Goal: Navigation & Orientation: Find specific page/section

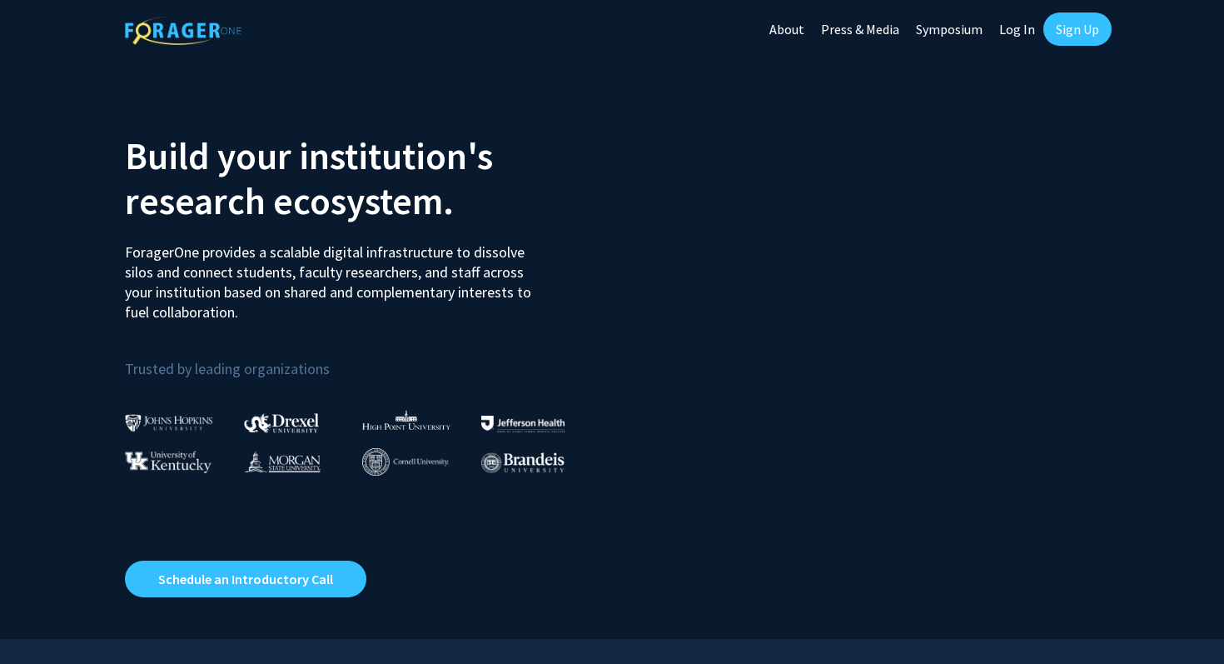
click at [1011, 32] on link "Log In" at bounding box center [1017, 29] width 52 height 58
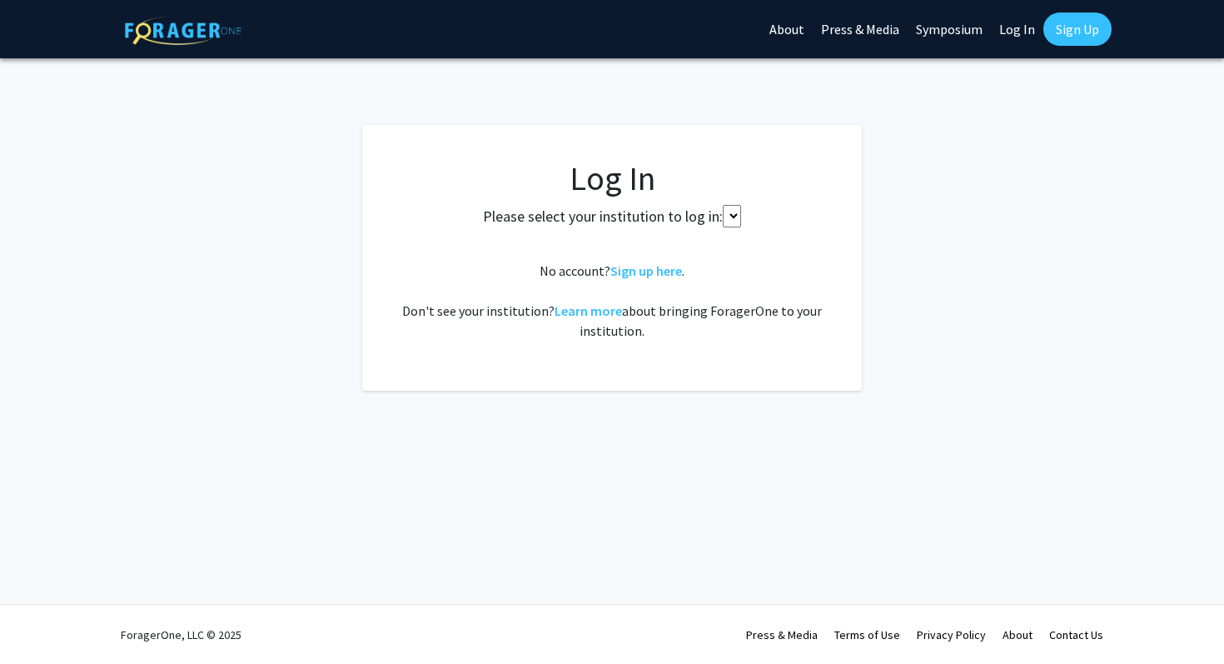
select select
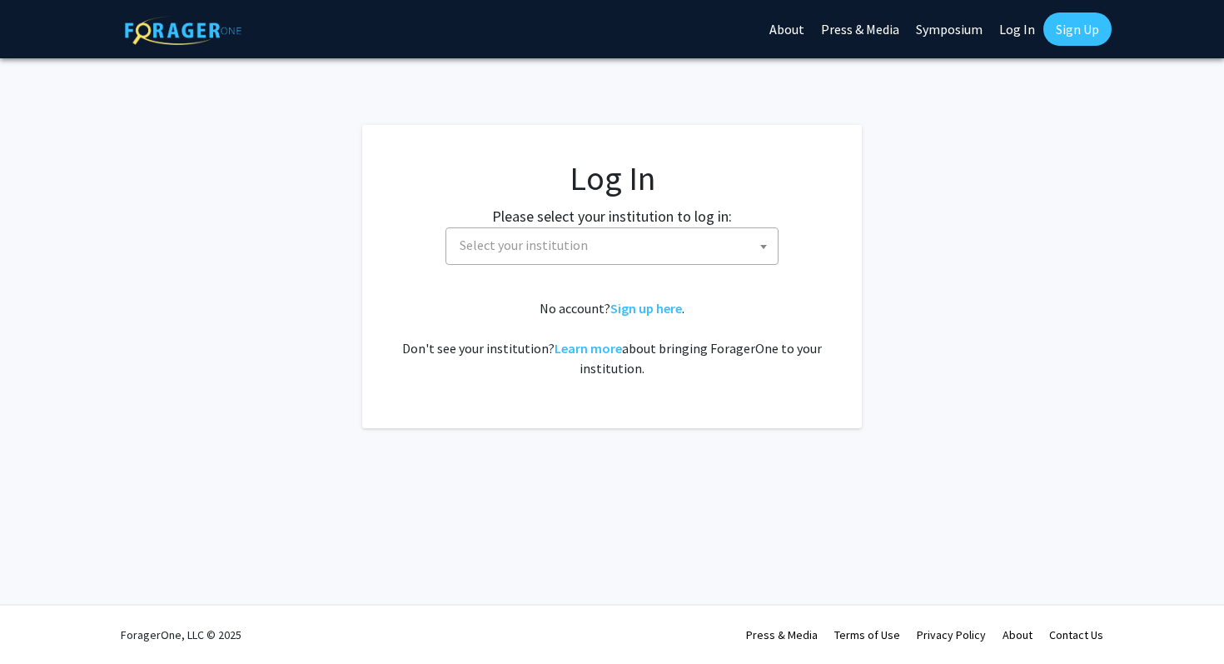
click at [674, 247] on span "Select your institution" at bounding box center [615, 245] width 325 height 34
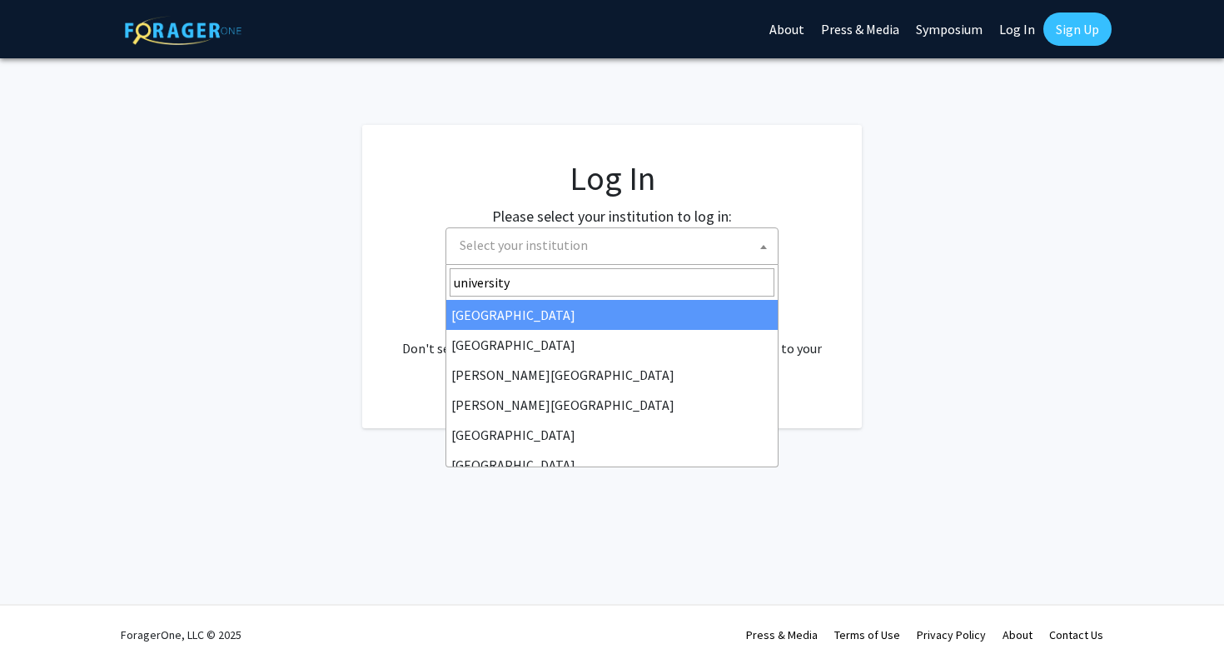
type input "university"
select select "34"
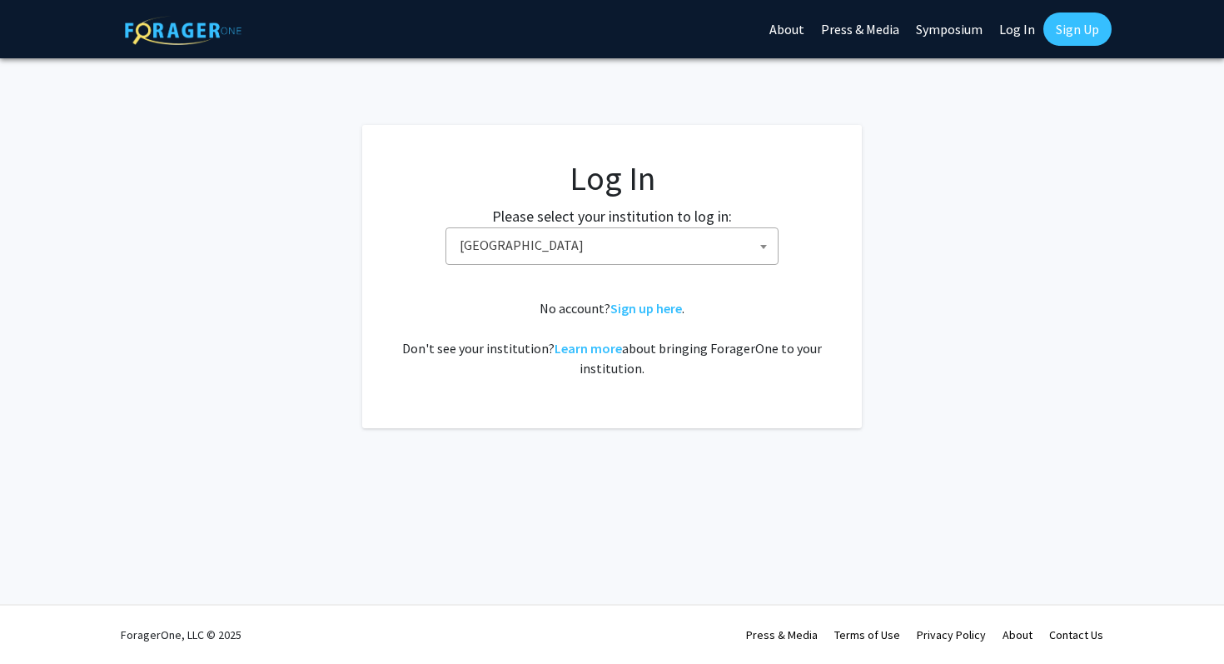
click at [601, 252] on span "Baylor University" at bounding box center [615, 245] width 325 height 34
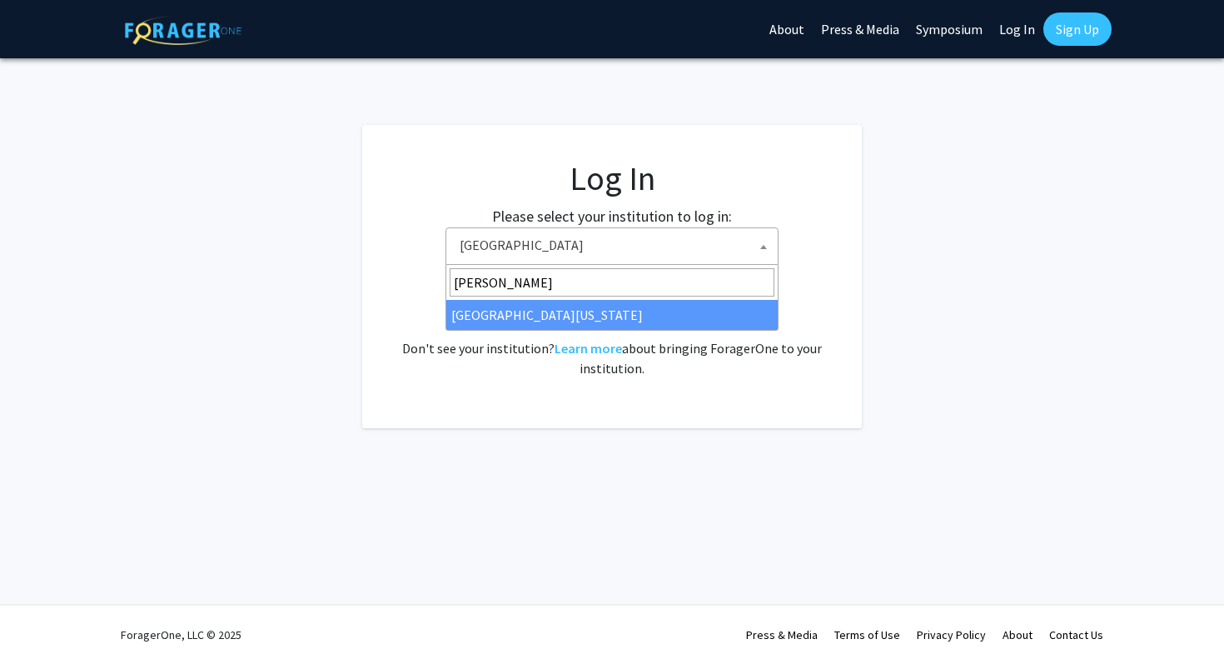
type input "ken"
select select "13"
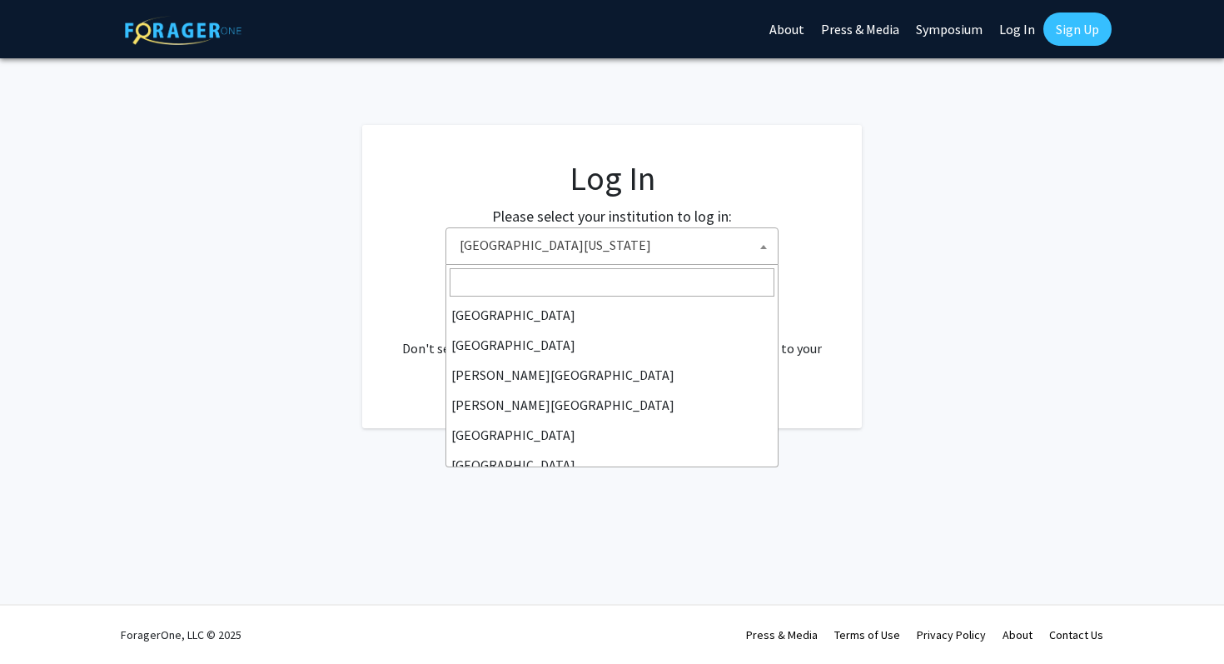
scroll to position [569, 0]
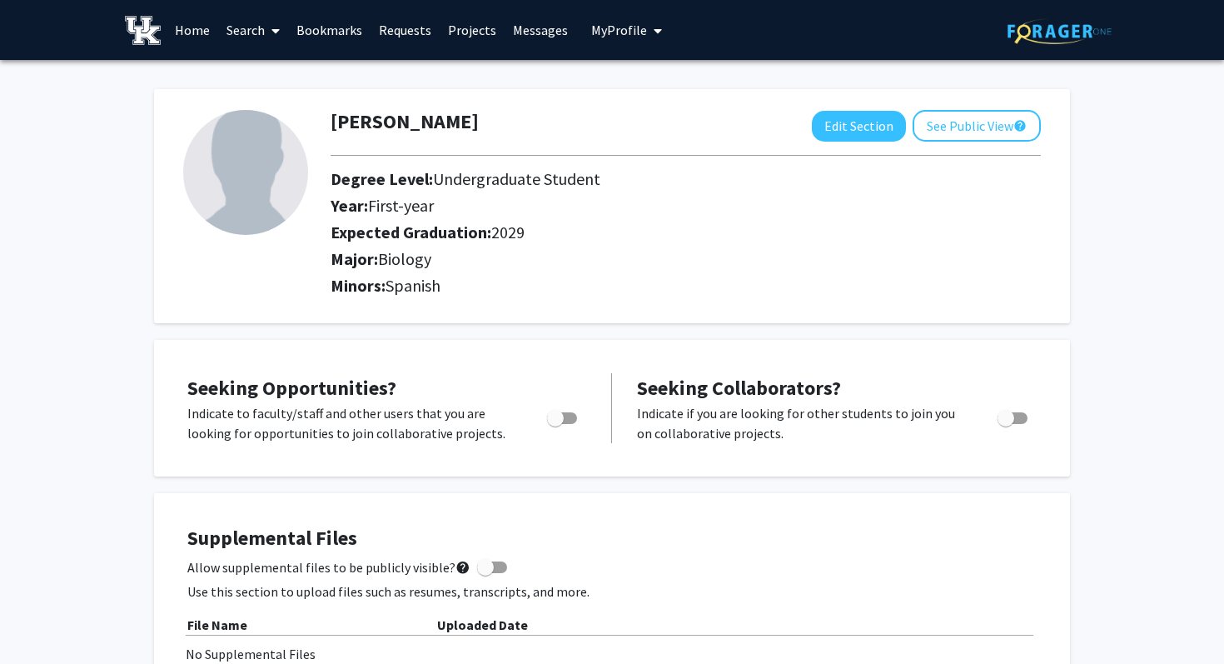
click at [324, 26] on link "Bookmarks" at bounding box center [329, 30] width 82 height 58
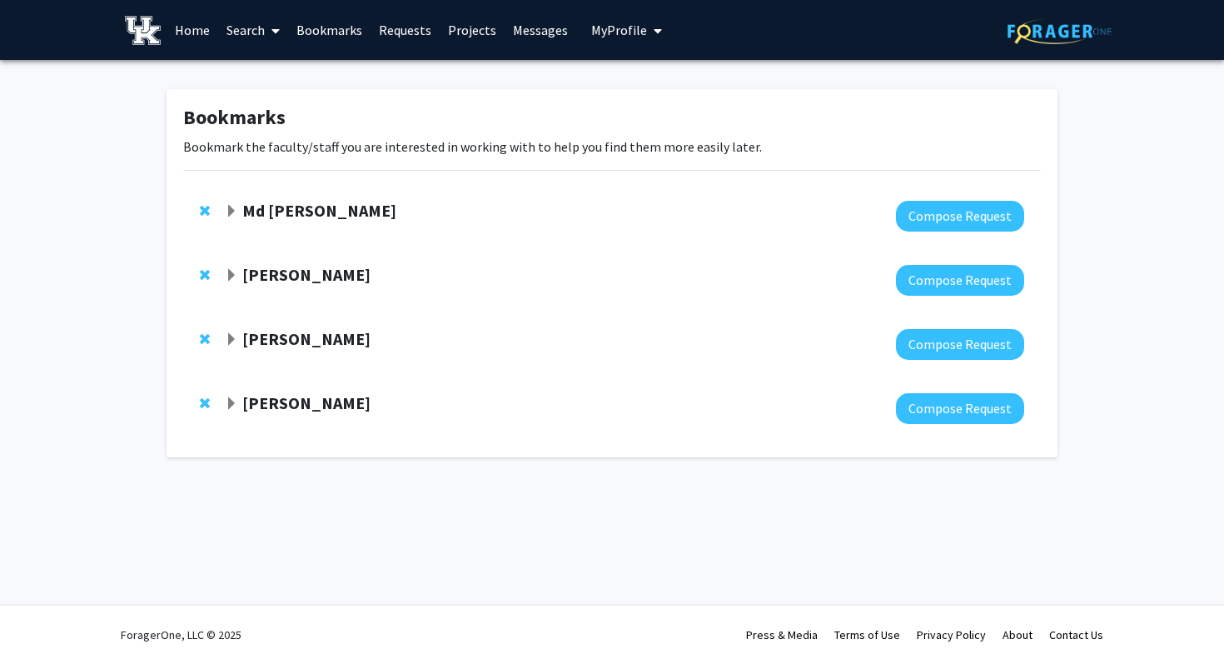
click at [264, 206] on strong "Md [PERSON_NAME]" at bounding box center [319, 210] width 154 height 21
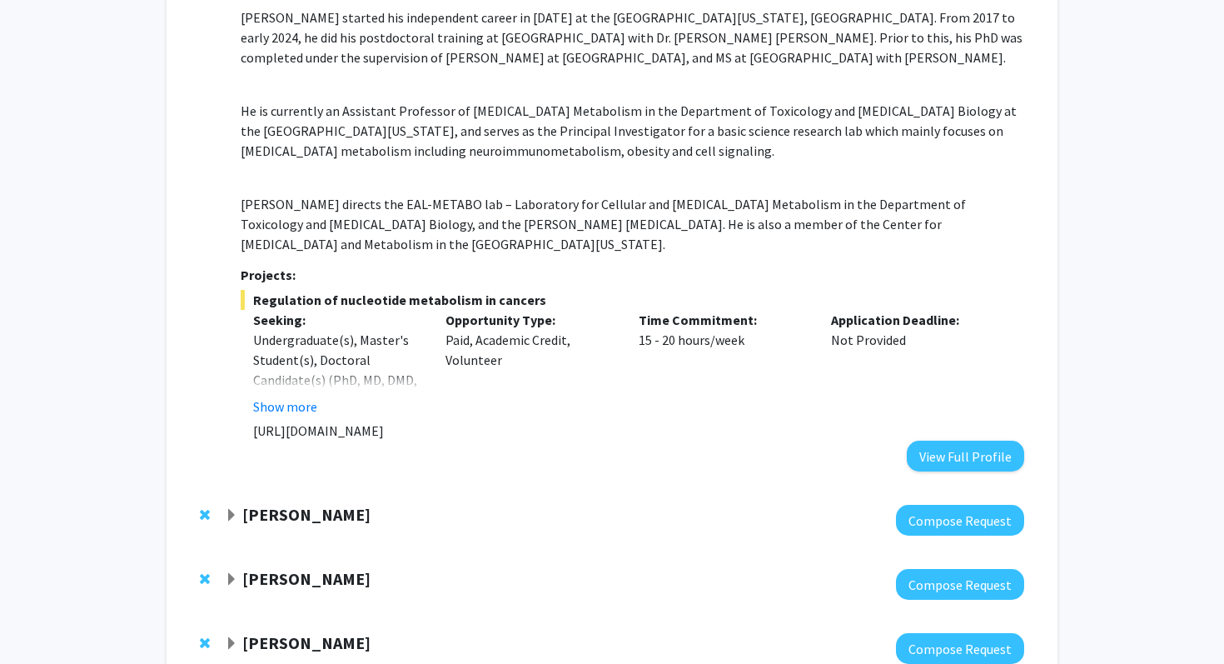
scroll to position [355, 0]
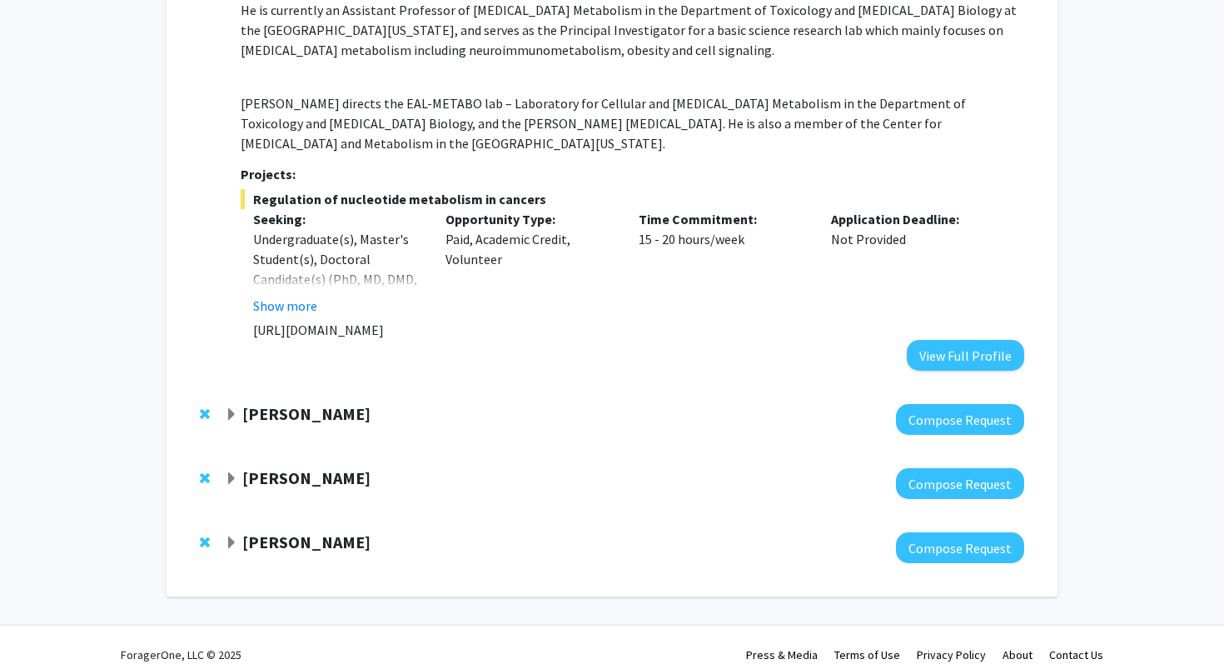
click at [330, 403] on strong "[PERSON_NAME]" at bounding box center [306, 413] width 128 height 21
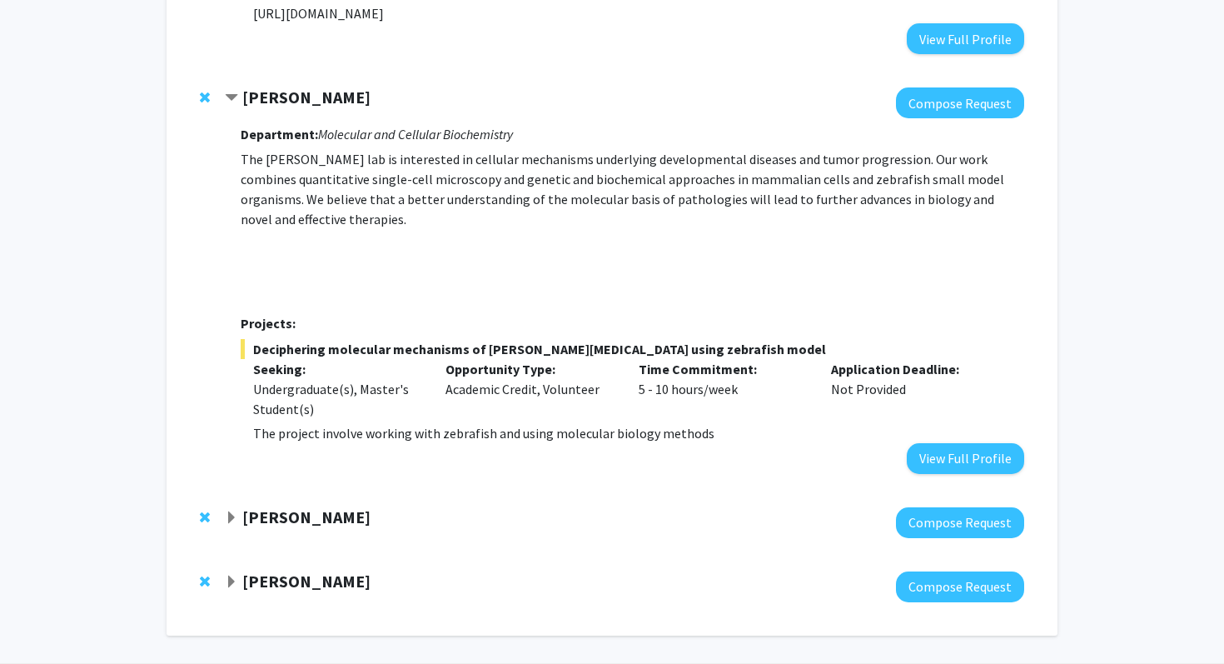
scroll to position [675, 0]
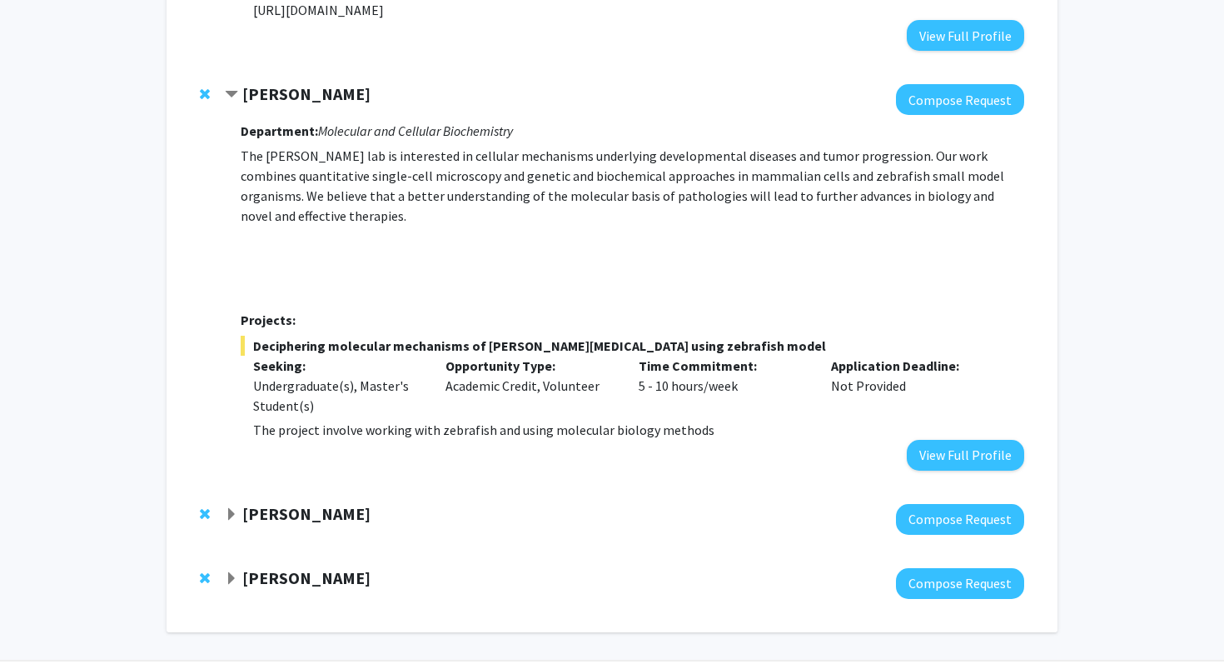
click at [370, 503] on strong "[PERSON_NAME]" at bounding box center [306, 513] width 128 height 21
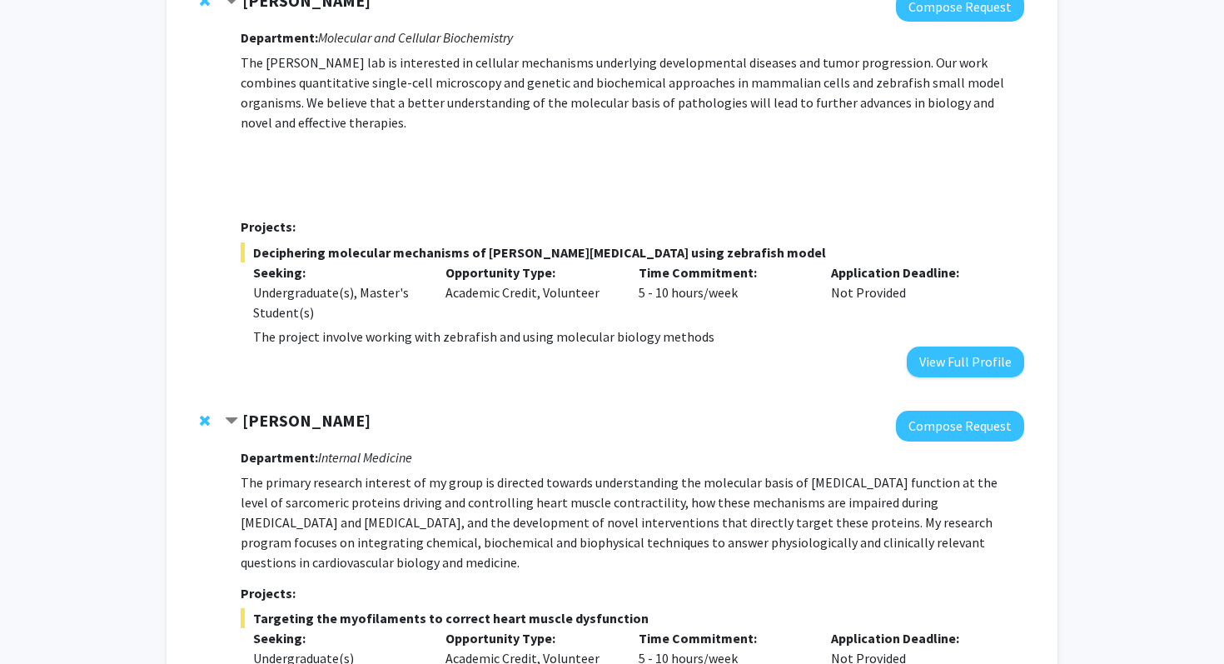
click at [337, 410] on strong "[PERSON_NAME]" at bounding box center [306, 420] width 128 height 21
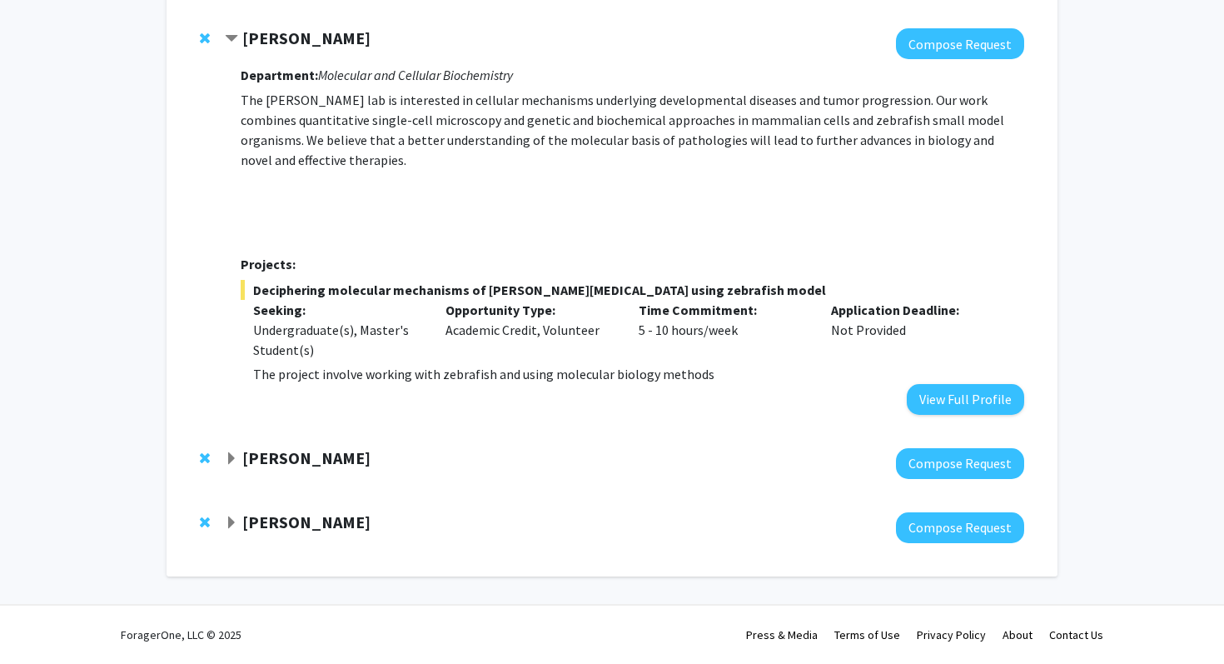
scroll to position [710, 0]
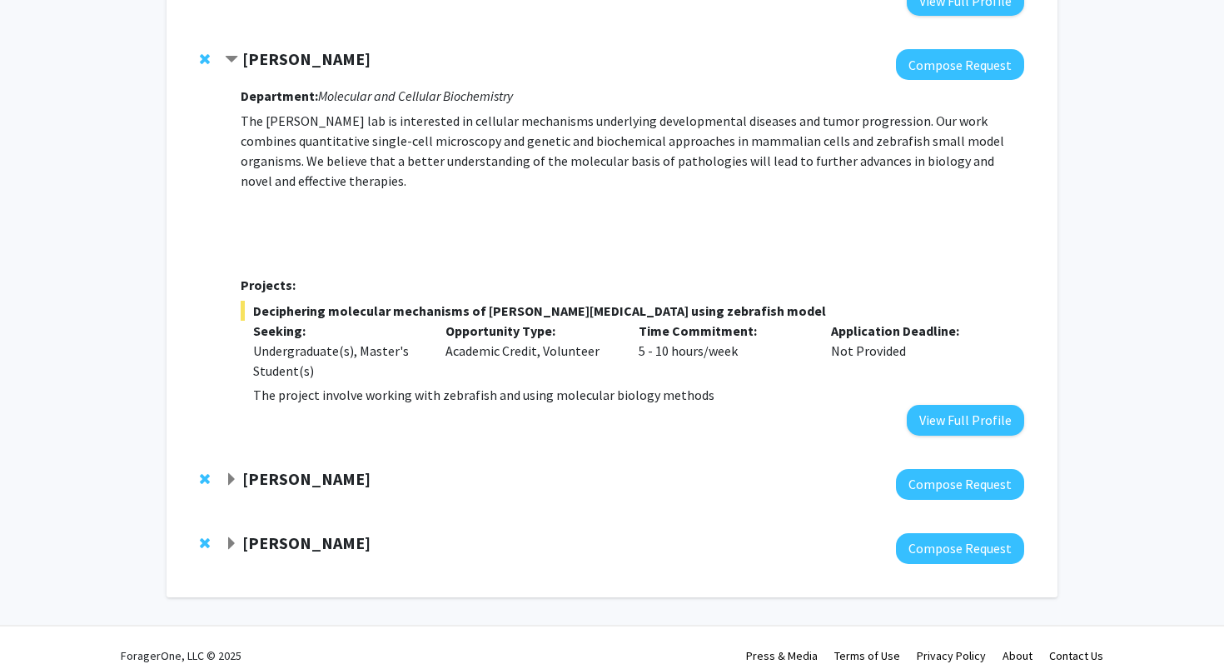
click at [318, 532] on strong "[PERSON_NAME]" at bounding box center [306, 542] width 128 height 21
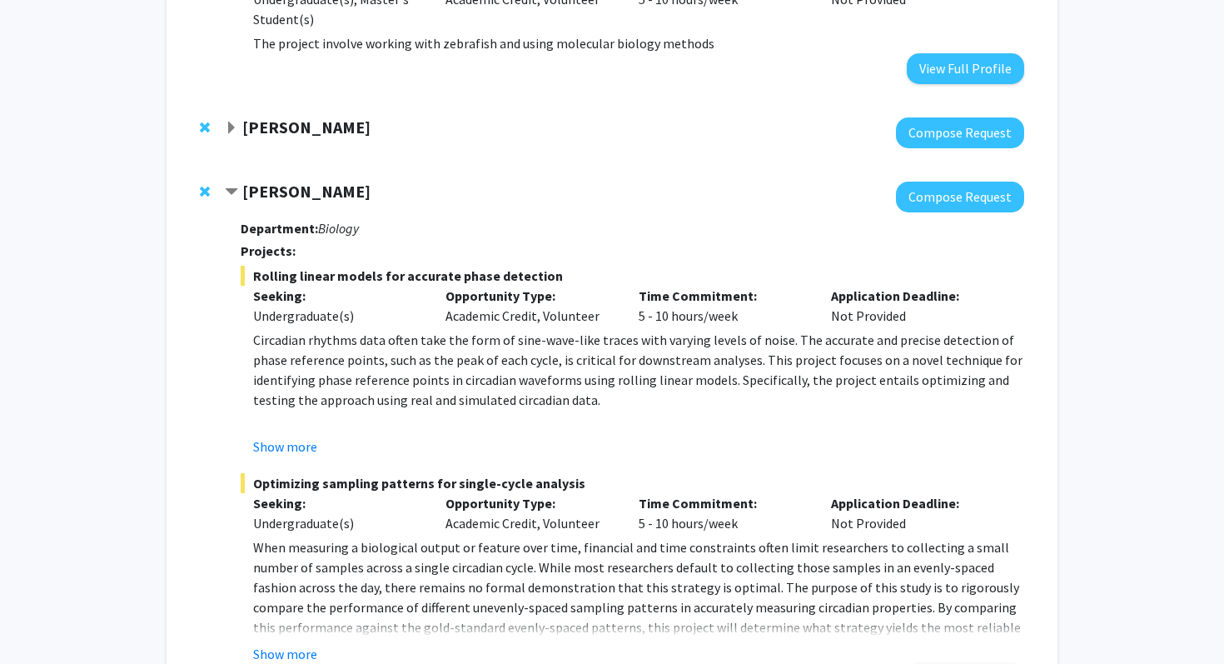
scroll to position [1066, 0]
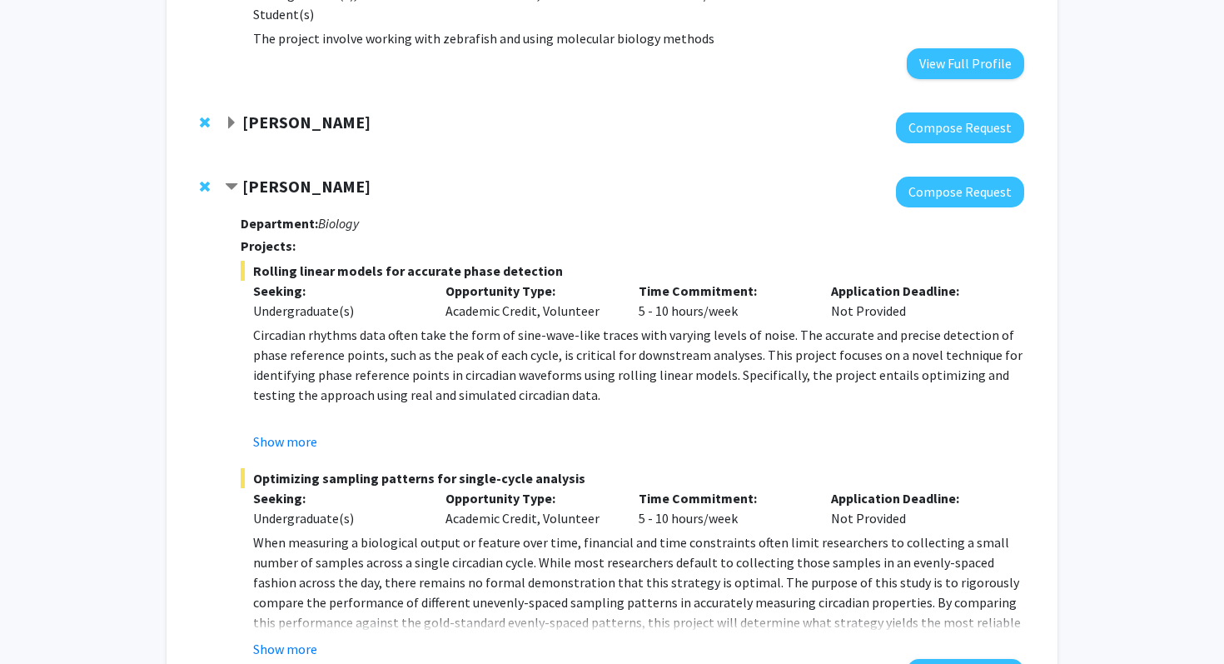
click at [235, 181] on span "Contract Michael Tackenberg Bookmark" at bounding box center [231, 187] width 13 height 13
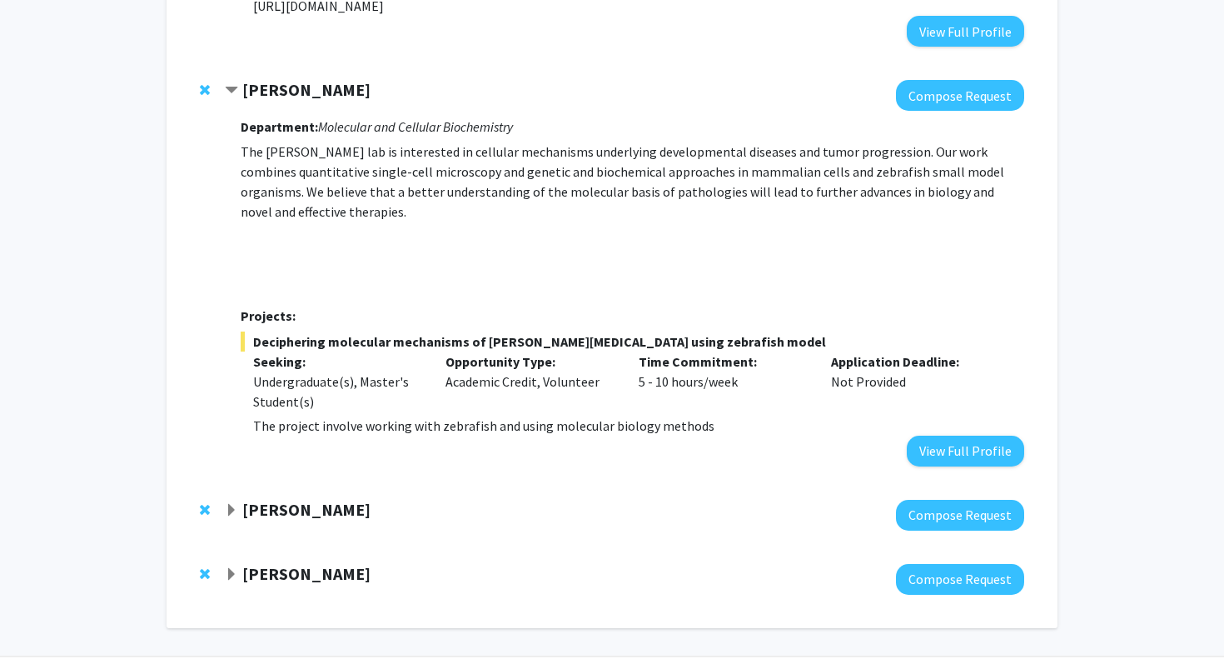
scroll to position [710, 0]
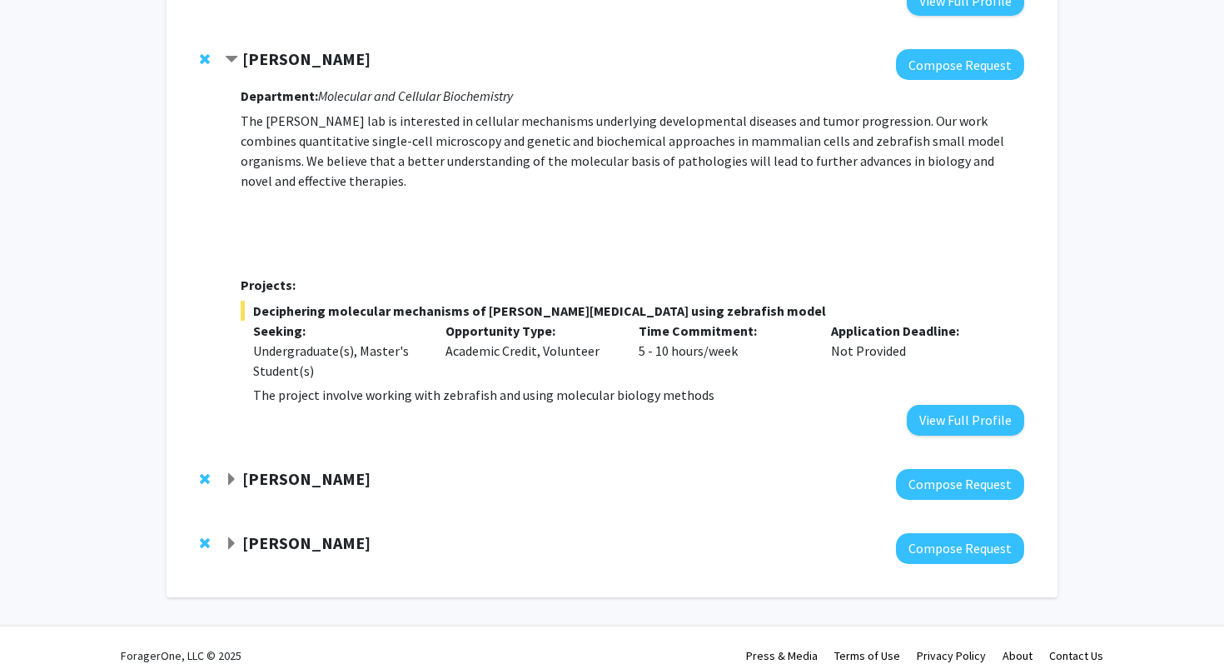
click at [263, 468] on strong "[PERSON_NAME]" at bounding box center [306, 478] width 128 height 21
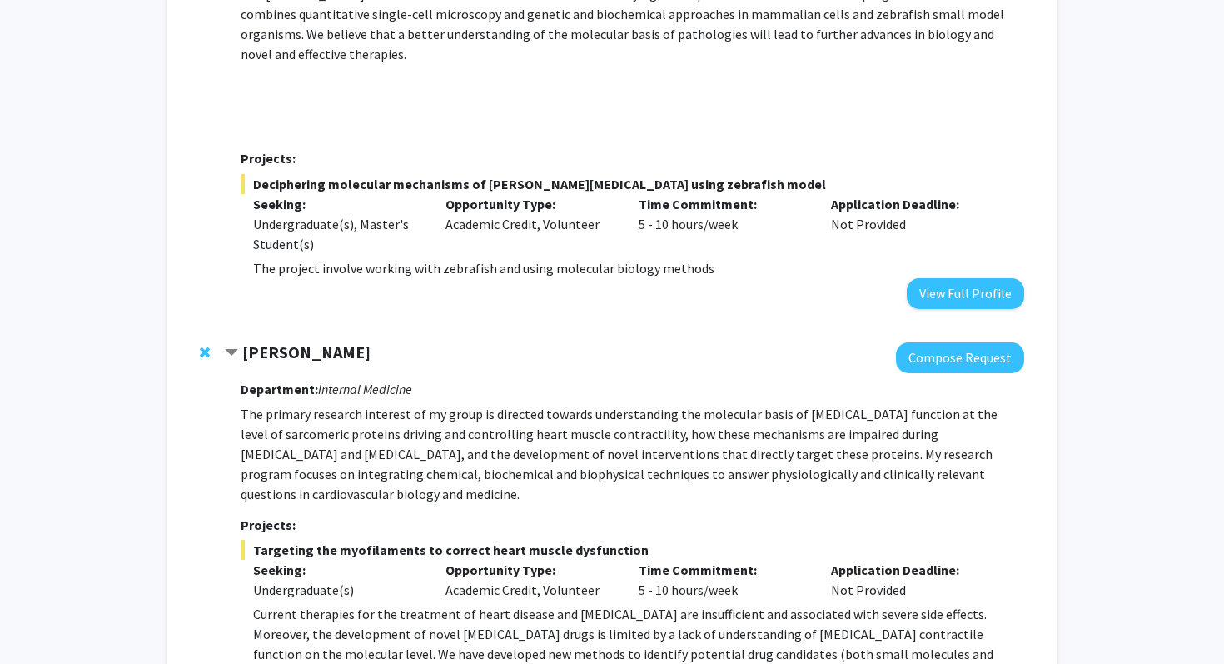
scroll to position [835, 0]
click at [232, 348] on span "Contract Thomas Kampourakis Bookmark" at bounding box center [231, 354] width 13 height 13
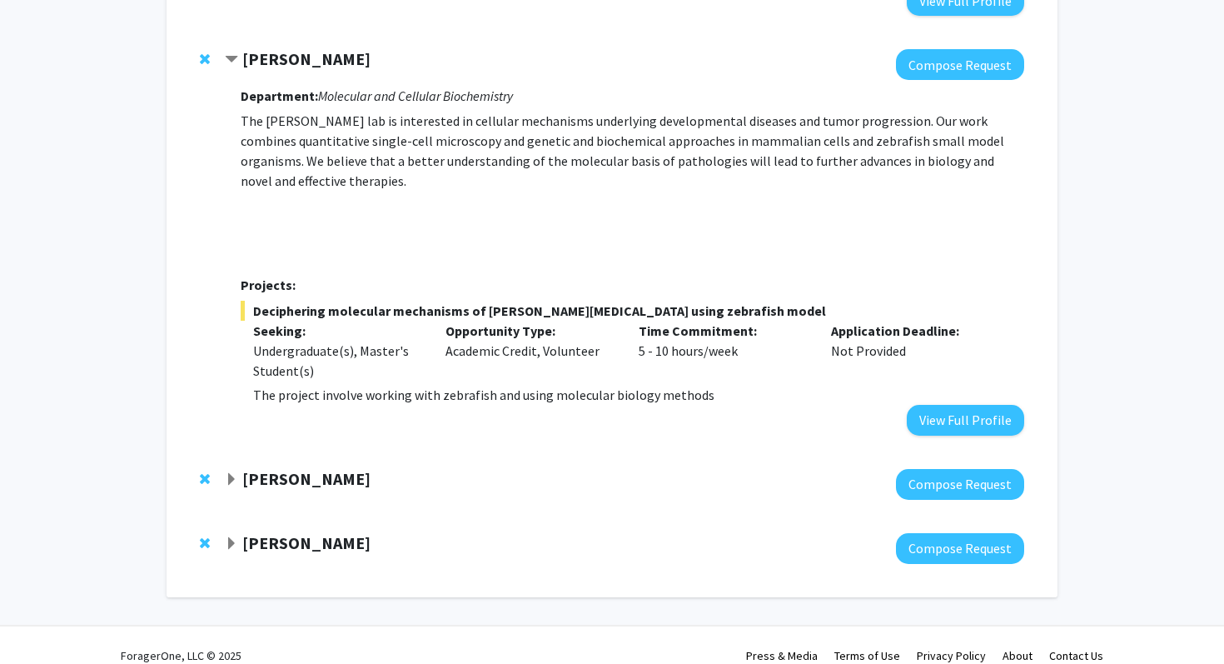
click at [233, 53] on span "Contract Emilia Galperin Bookmark" at bounding box center [231, 59] width 13 height 13
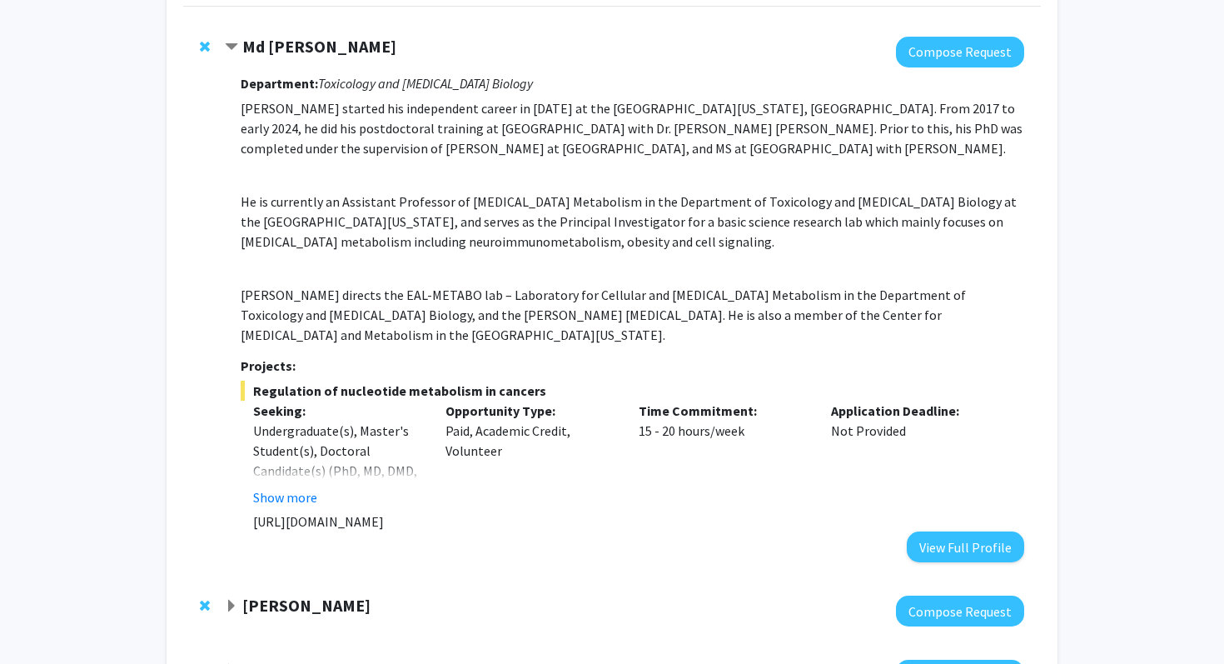
scroll to position [0, 0]
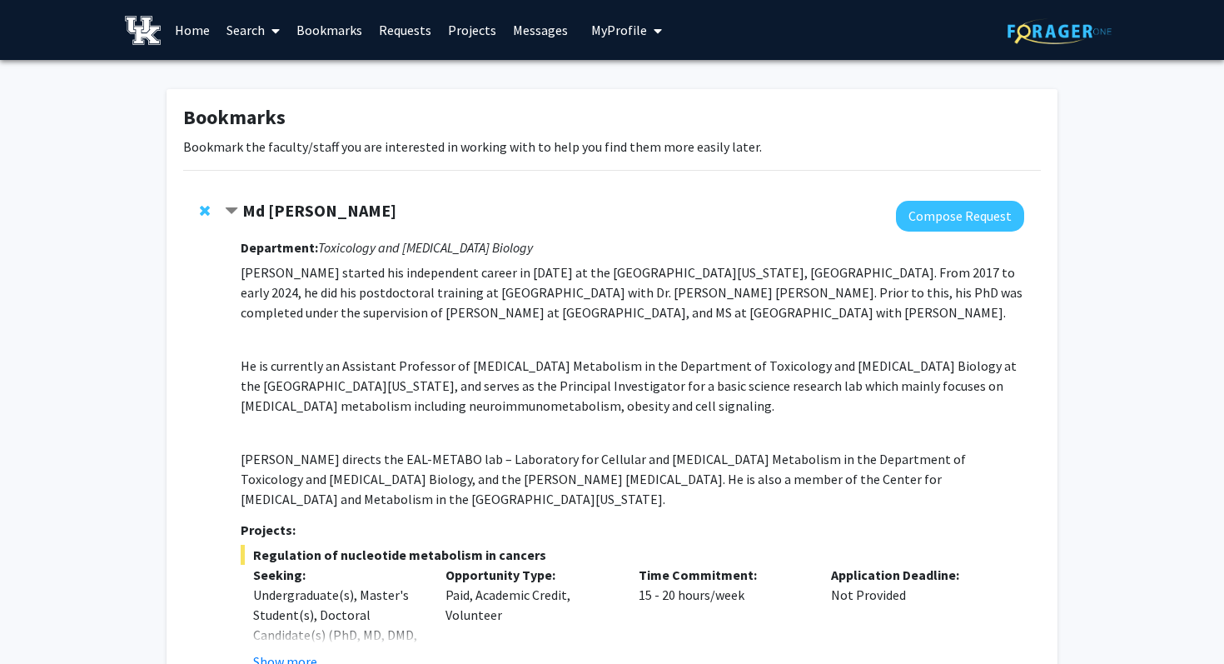
click at [231, 207] on span "Contract Md Eunus Ali Bookmark" at bounding box center [231, 211] width 13 height 13
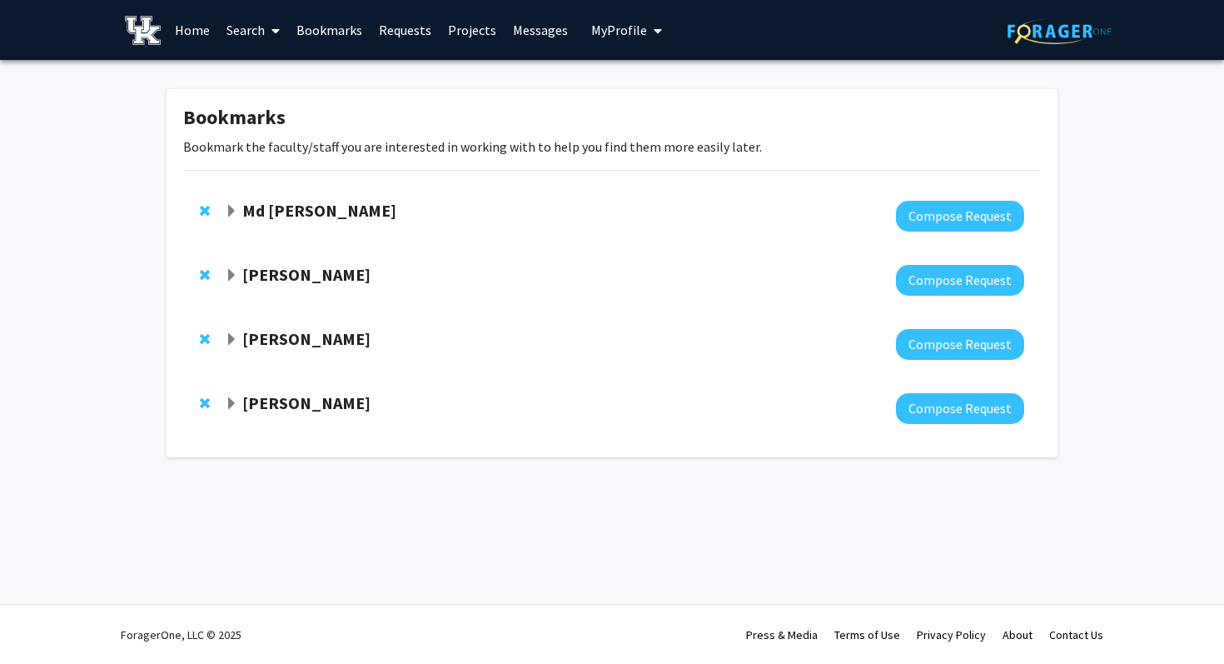
click at [228, 210] on span "Expand Md Eunus Ali Bookmark" at bounding box center [231, 211] width 13 height 13
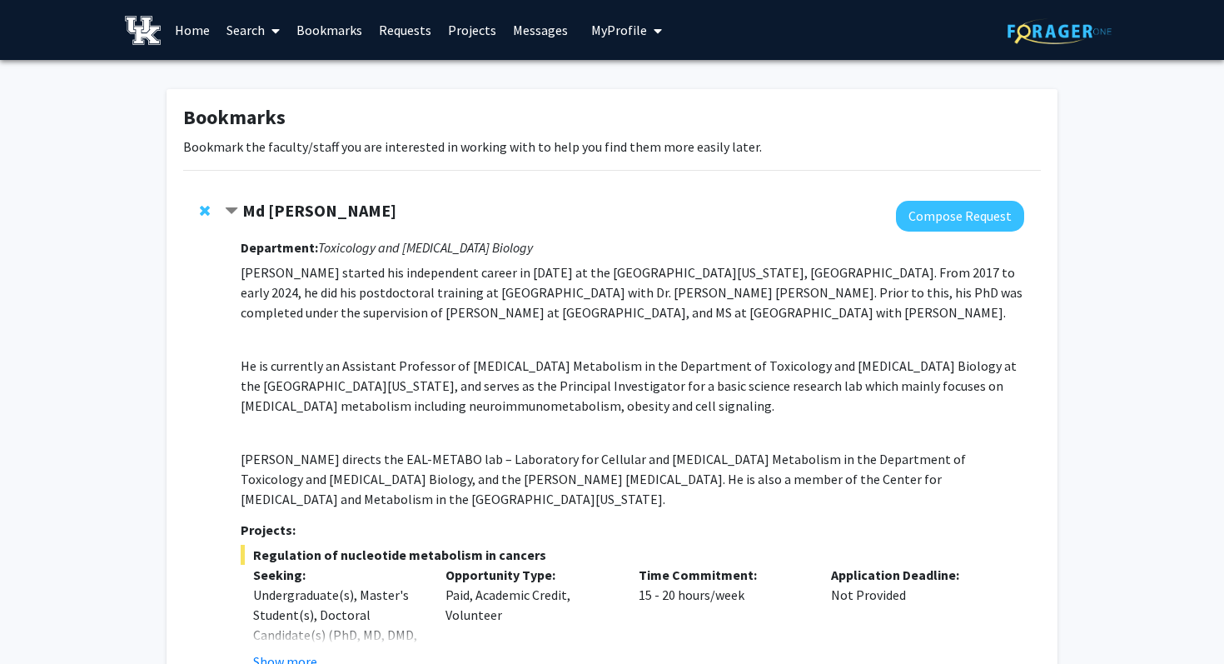
click at [228, 210] on span "Contract Md Eunus Ali Bookmark" at bounding box center [231, 211] width 13 height 13
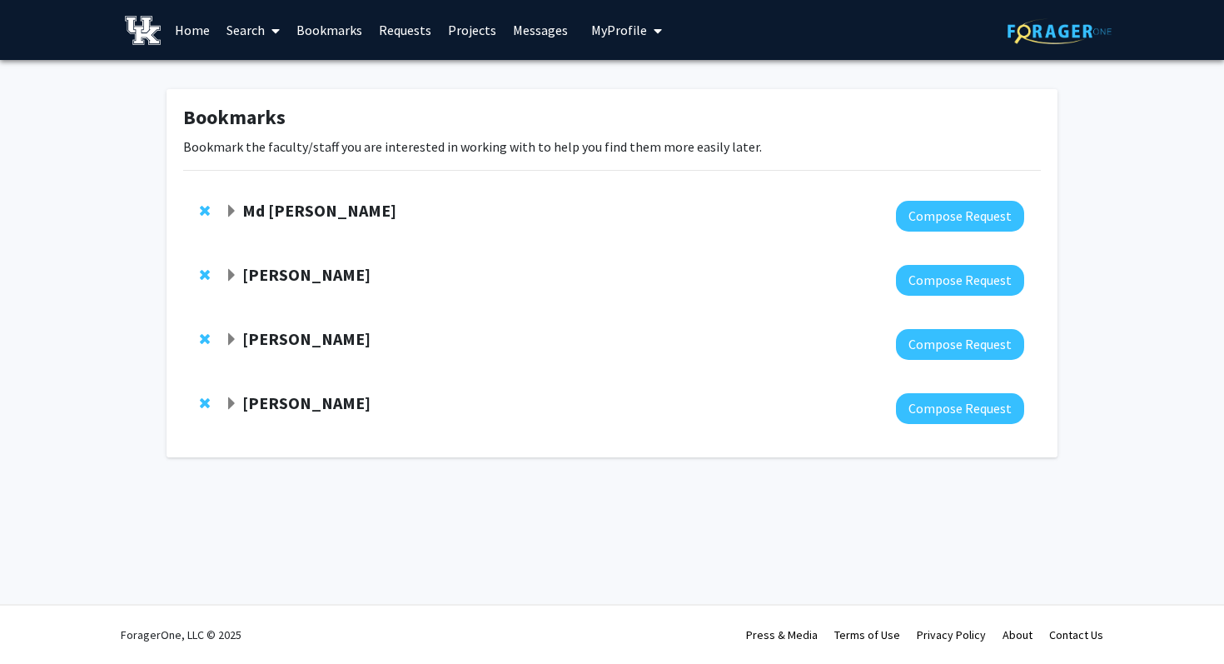
click at [231, 275] on span "Expand Emilia Galperin Bookmark" at bounding box center [231, 275] width 13 height 13
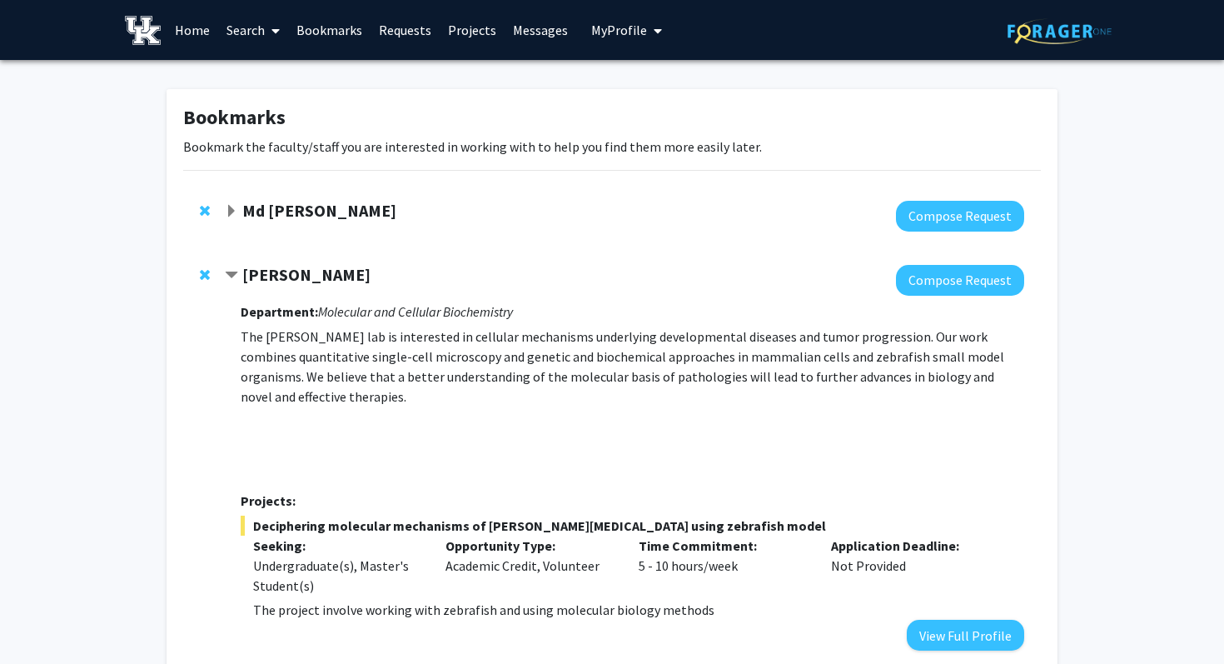
click at [231, 275] on span "Contract Emilia Galperin Bookmark" at bounding box center [231, 275] width 13 height 13
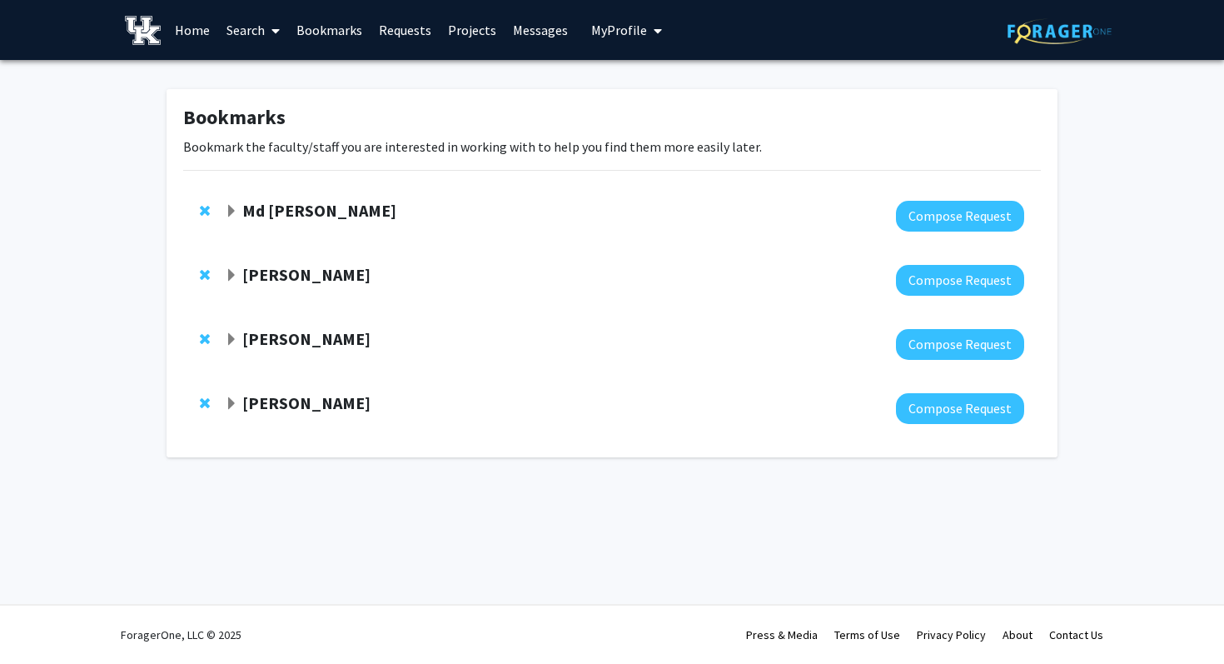
click at [231, 336] on span "Expand Thomas Kampourakis Bookmark" at bounding box center [231, 339] width 13 height 13
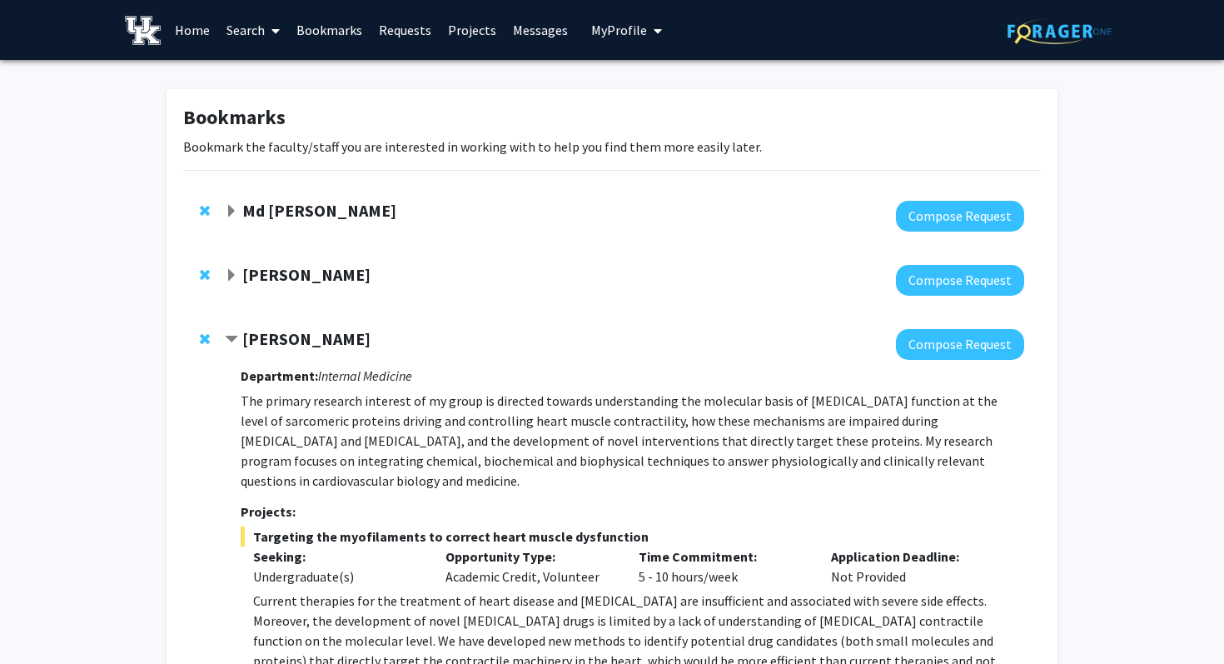
click at [231, 336] on span "Contract Thomas Kampourakis Bookmark" at bounding box center [231, 339] width 13 height 13
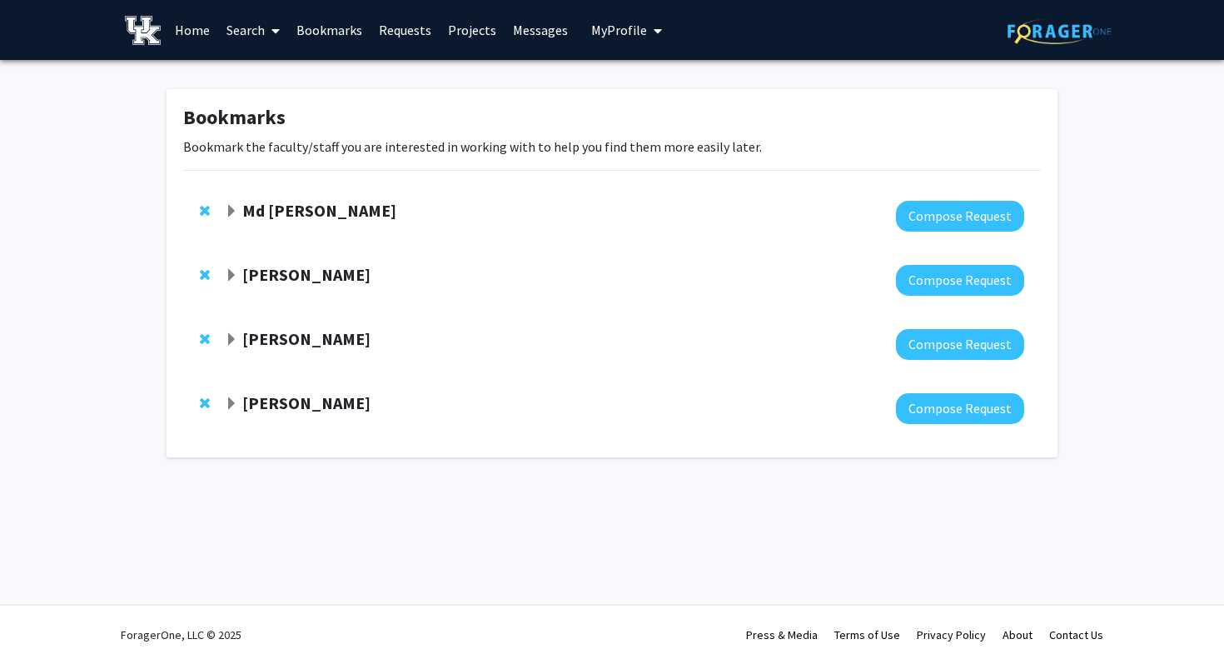
click at [226, 406] on span "Expand Michael Tackenberg Bookmark" at bounding box center [231, 403] width 13 height 13
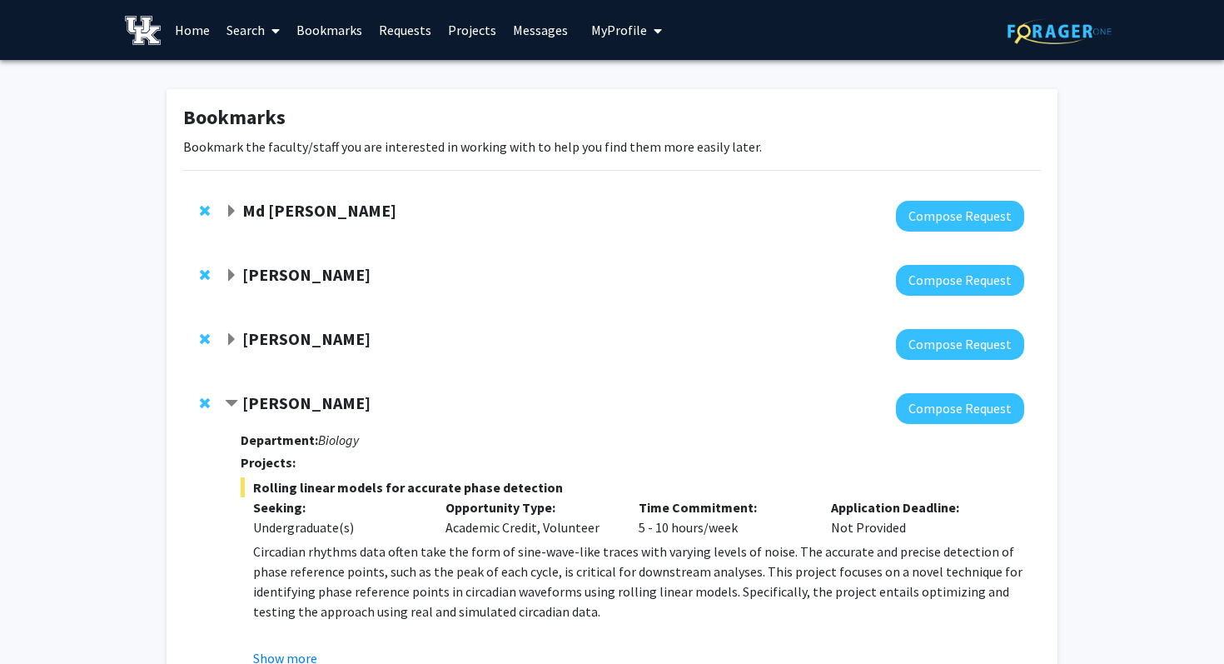
click at [237, 398] on div "[PERSON_NAME]" at bounding box center [405, 403] width 360 height 21
click at [230, 401] on span "Contract Michael Tackenberg Bookmark" at bounding box center [231, 403] width 13 height 13
